Goal: Information Seeking & Learning: Learn about a topic

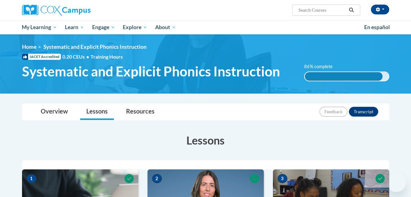
scroll to position [55, 0]
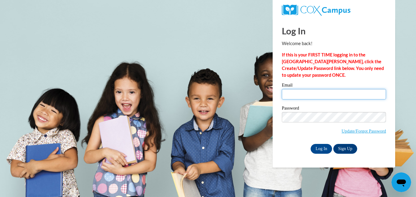
click at [292, 94] on input "Email" at bounding box center [334, 94] width 104 height 10
type input "aelmi@student.clayton.edu"
click at [273, 103] on div "Log In Welcome back! If this is your FIRST TIME logging in to the NEW Cox Campu…" at bounding box center [334, 92] width 132 height 149
drag, startPoint x: 262, startPoint y: 95, endPoint x: 258, endPoint y: 88, distance: 8.5
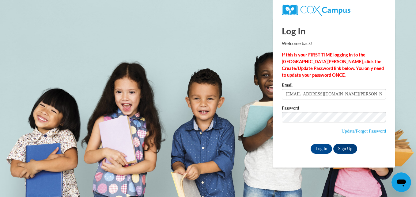
click at [258, 88] on body "Log In Welcome back! If this is your FIRST TIME logging in to the NEW Cox Campu…" at bounding box center [208, 98] width 416 height 197
click at [0, 112] on html "Log In Welcome back! If this is your FIRST TIME logging in to the NEW Cox Campu…" at bounding box center [208, 98] width 416 height 197
click at [2, 110] on body "Log In Welcome back! If this is your FIRST TIME logging in to the NEW Cox Campu…" at bounding box center [208, 98] width 416 height 197
click at [0, 103] on html "Log In Welcome back! If this is your FIRST TIME logging in to the NEW Cox Campu…" at bounding box center [208, 98] width 416 height 197
click at [319, 150] on input "Log In" at bounding box center [320, 149] width 21 height 10
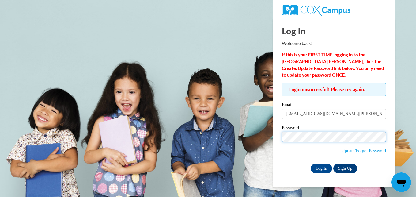
click at [310, 163] on input "Log In" at bounding box center [320, 168] width 21 height 10
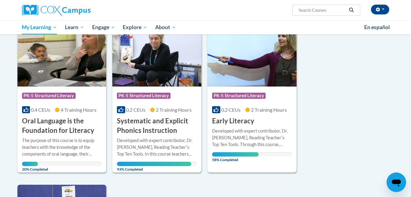
scroll to position [88, 0]
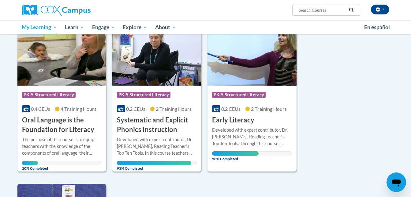
click at [165, 130] on h3 "Systematic and Explicit Phonics Instruction" at bounding box center [157, 124] width 80 height 19
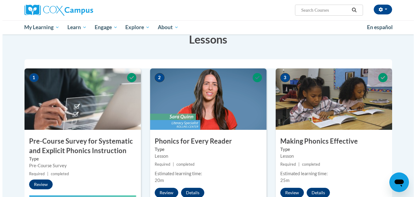
scroll to position [102, 0]
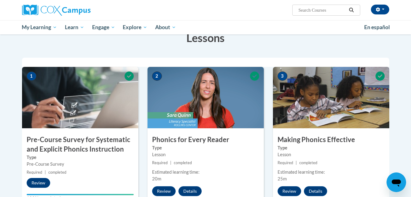
click at [215, 126] on img at bounding box center [206, 97] width 116 height 61
click at [170, 192] on button "Review" at bounding box center [164, 191] width 24 height 10
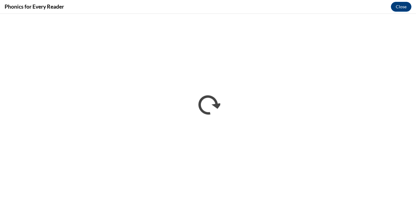
scroll to position [0, 0]
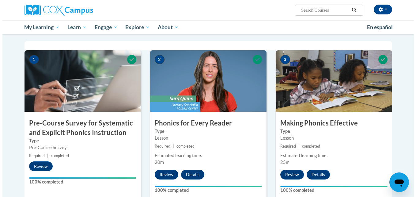
scroll to position [117, 0]
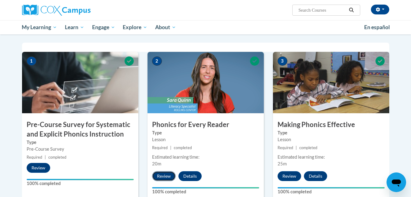
click at [162, 178] on button "Review" at bounding box center [164, 176] width 24 height 10
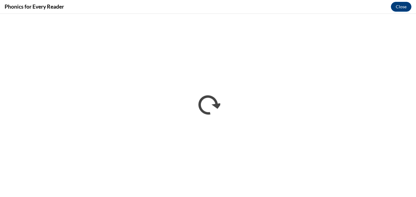
scroll to position [0, 0]
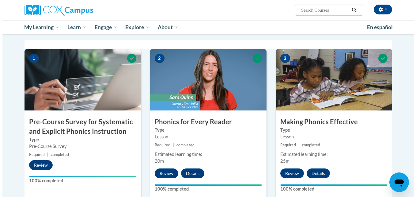
scroll to position [119, 0]
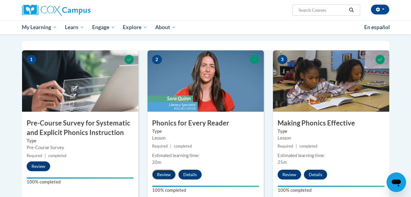
click at [158, 175] on button "Review" at bounding box center [164, 174] width 24 height 10
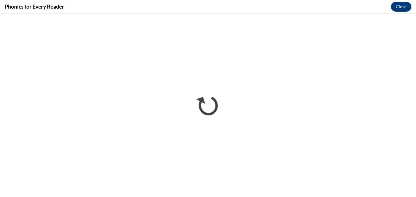
scroll to position [0, 0]
